Goal: Information Seeking & Learning: Learn about a topic

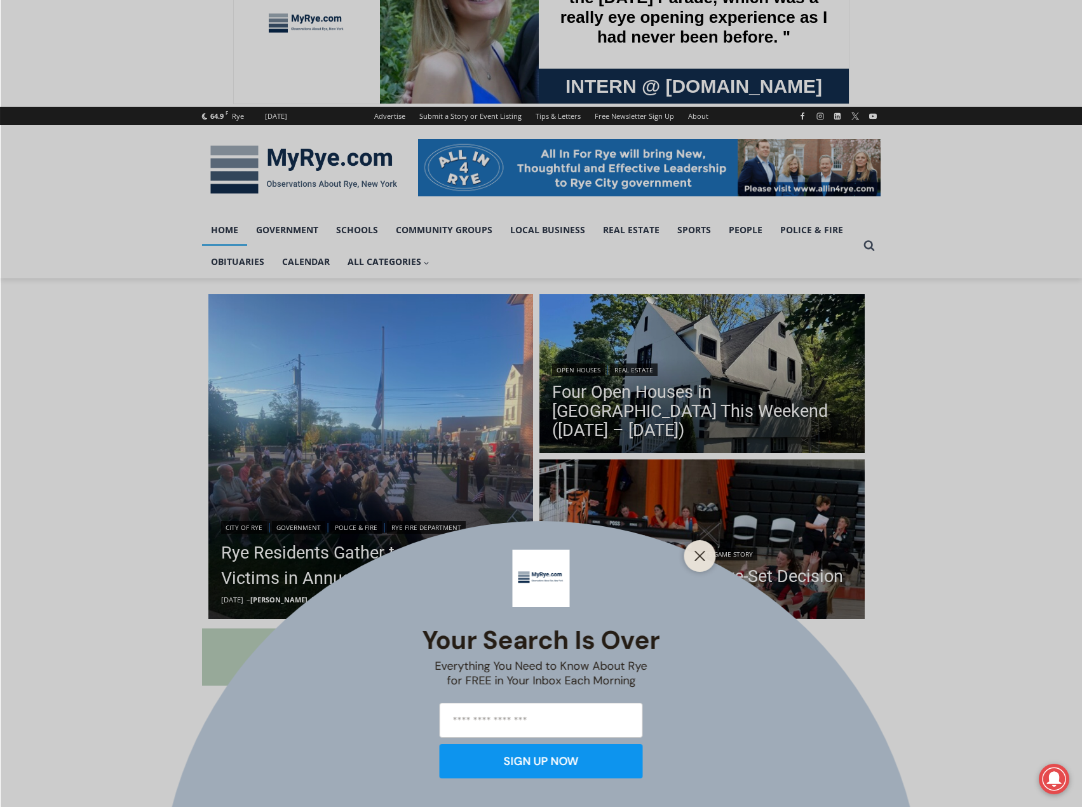
scroll to position [254, 0]
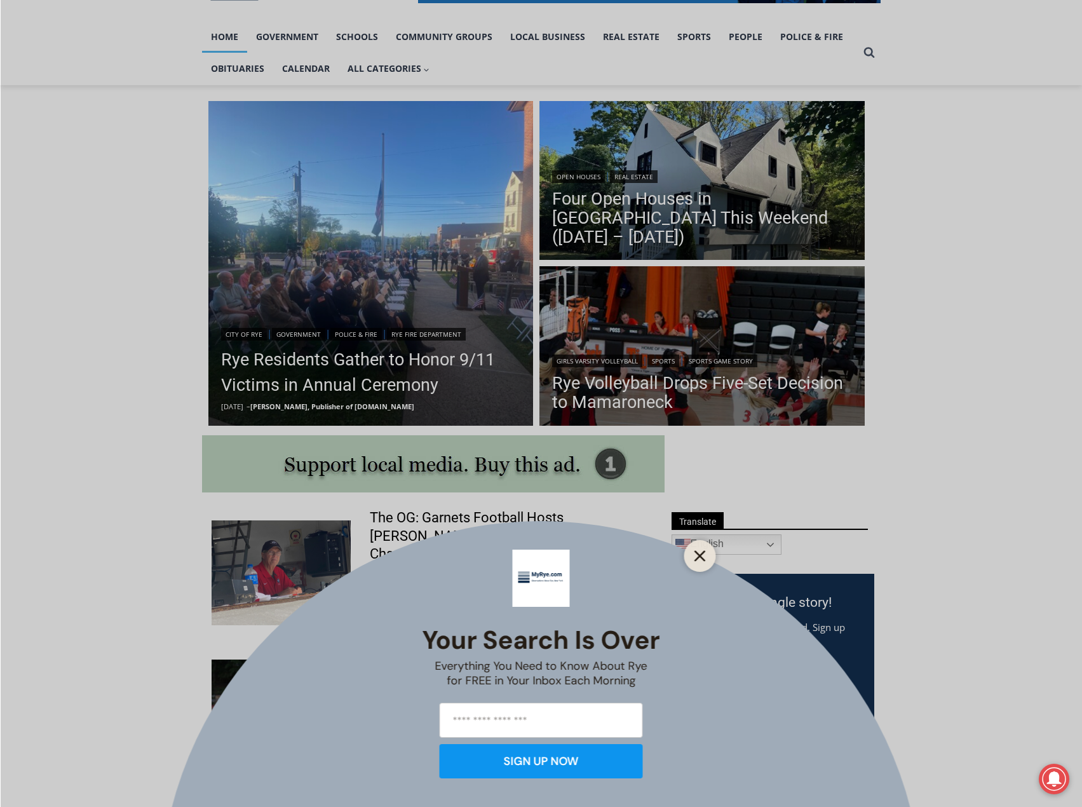
click at [695, 561] on icon "Close" at bounding box center [700, 555] width 11 height 11
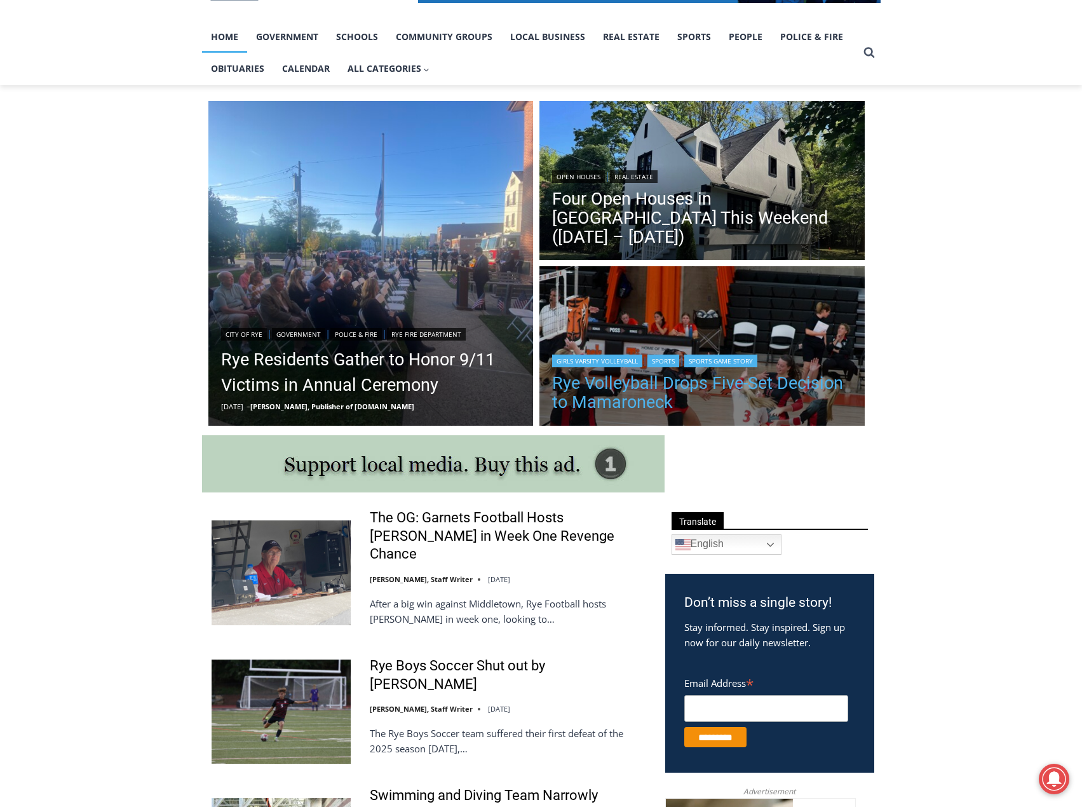
click at [699, 385] on link "Rye Volleyball Drops Five-Set Decision to Mamaroneck" at bounding box center [702, 393] width 300 height 38
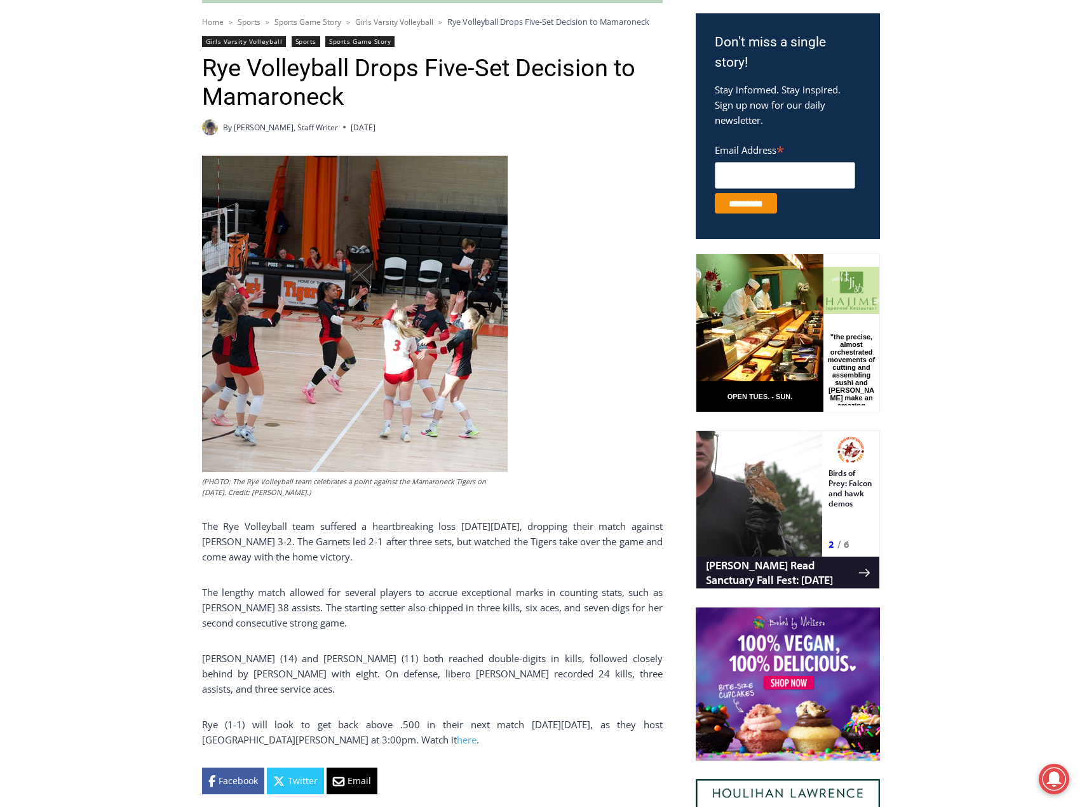
scroll to position [445, 0]
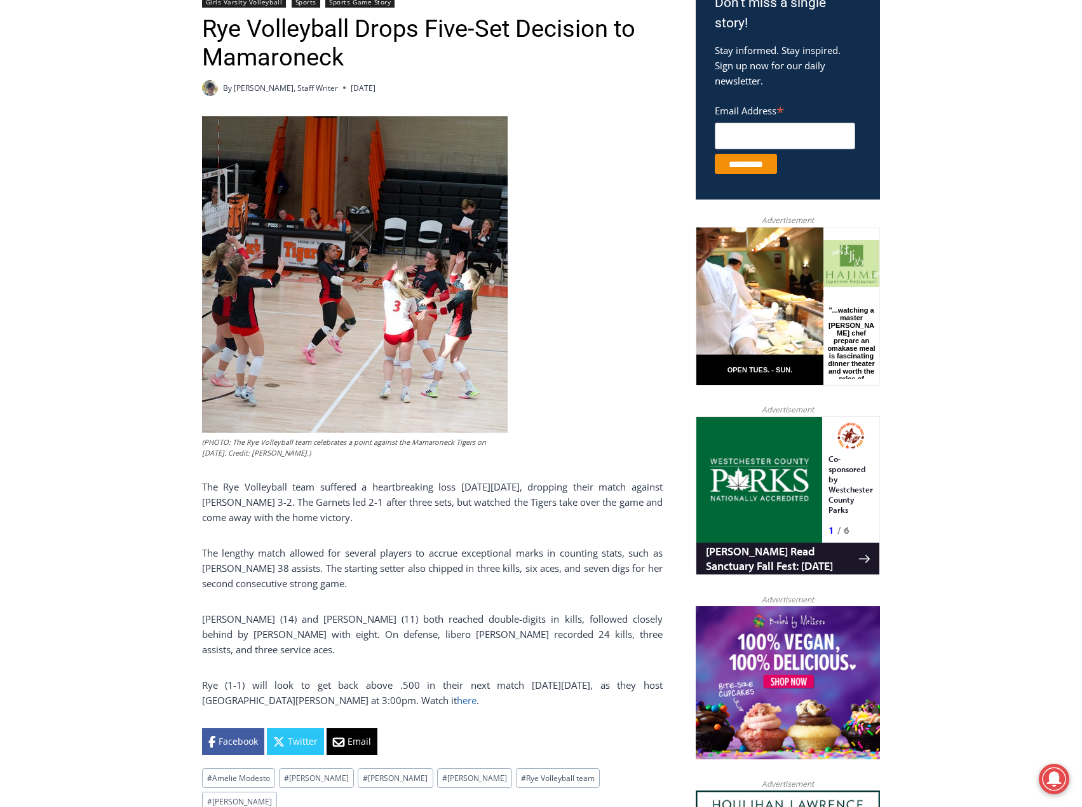
click at [457, 702] on link "here" at bounding box center [467, 700] width 20 height 13
